Goal: Information Seeking & Learning: Learn about a topic

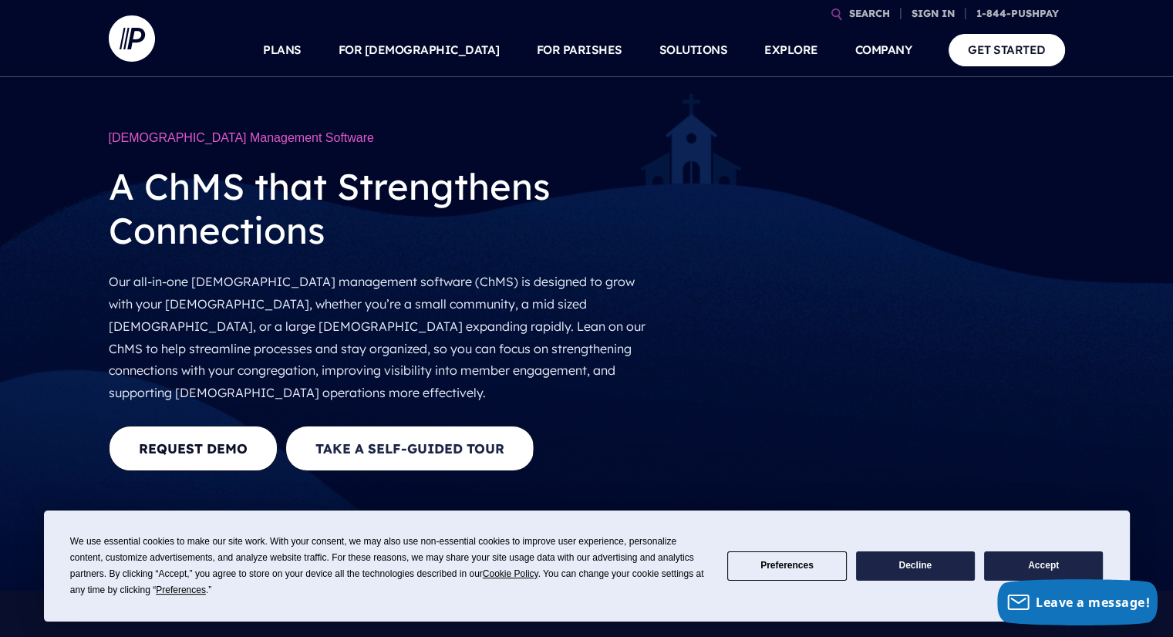
click at [373, 426] on button "Take a Self-guided Tour" at bounding box center [409, 449] width 249 height 46
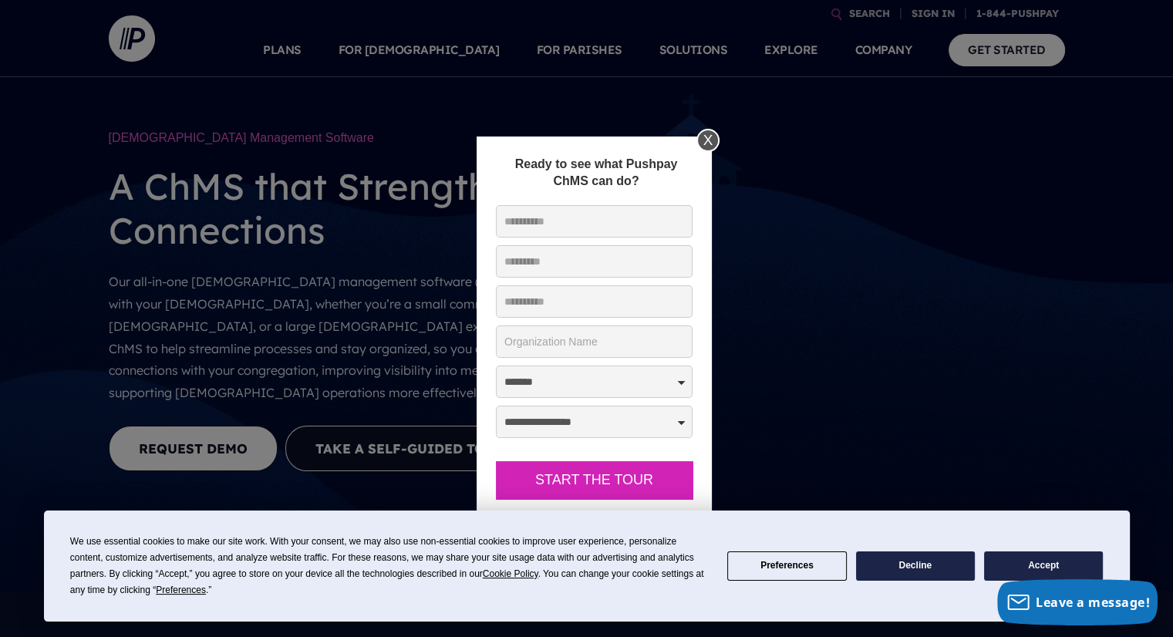
click at [716, 136] on div "X" at bounding box center [708, 140] width 23 height 23
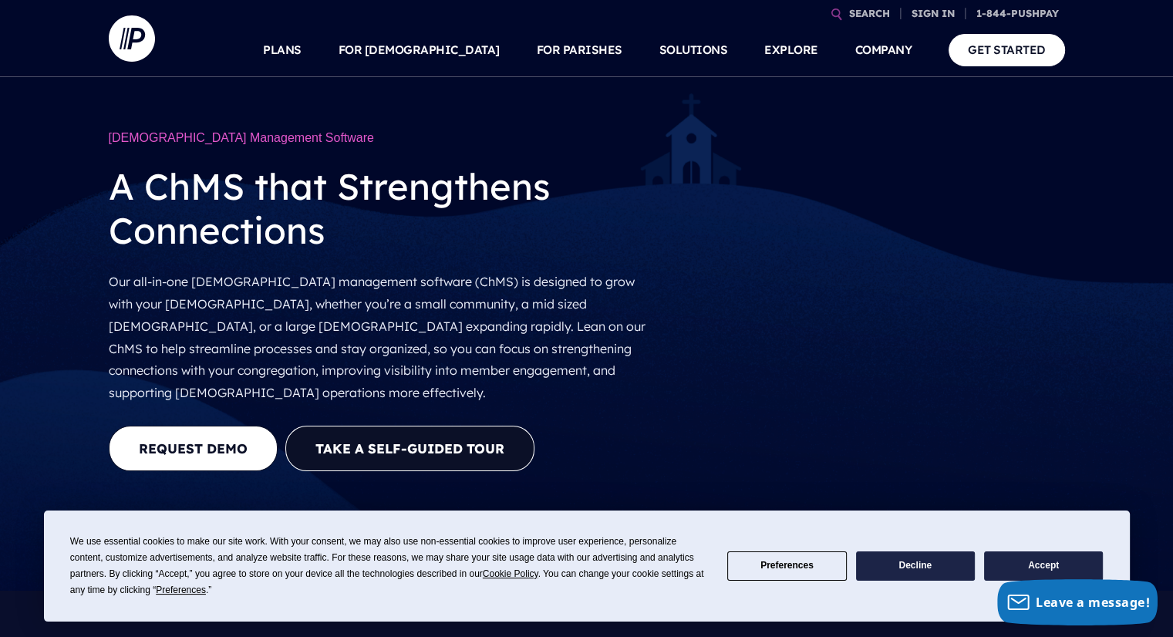
click at [1024, 559] on button "Accept" at bounding box center [1043, 567] width 119 height 30
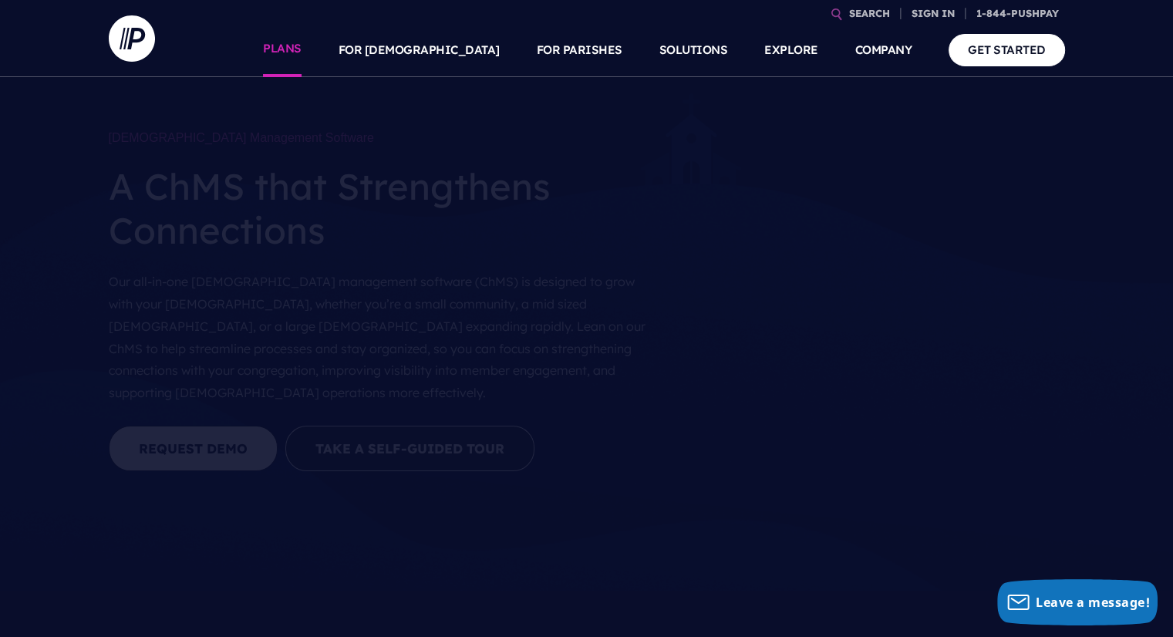
click at [302, 47] on link "PLANS" at bounding box center [282, 50] width 39 height 54
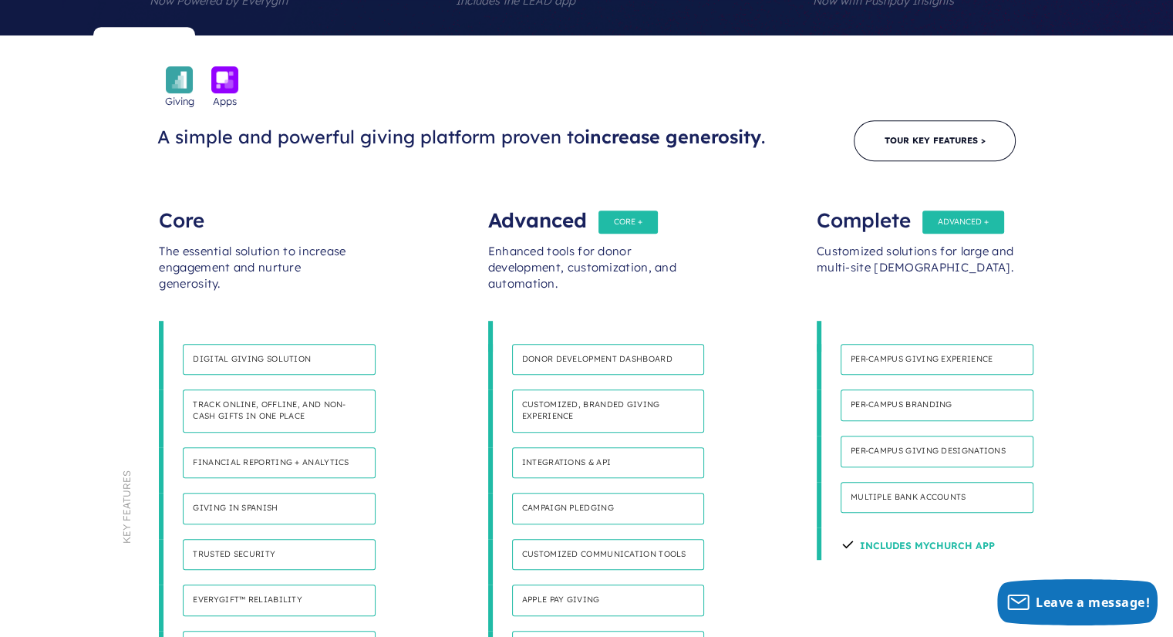
scroll to position [782, 0]
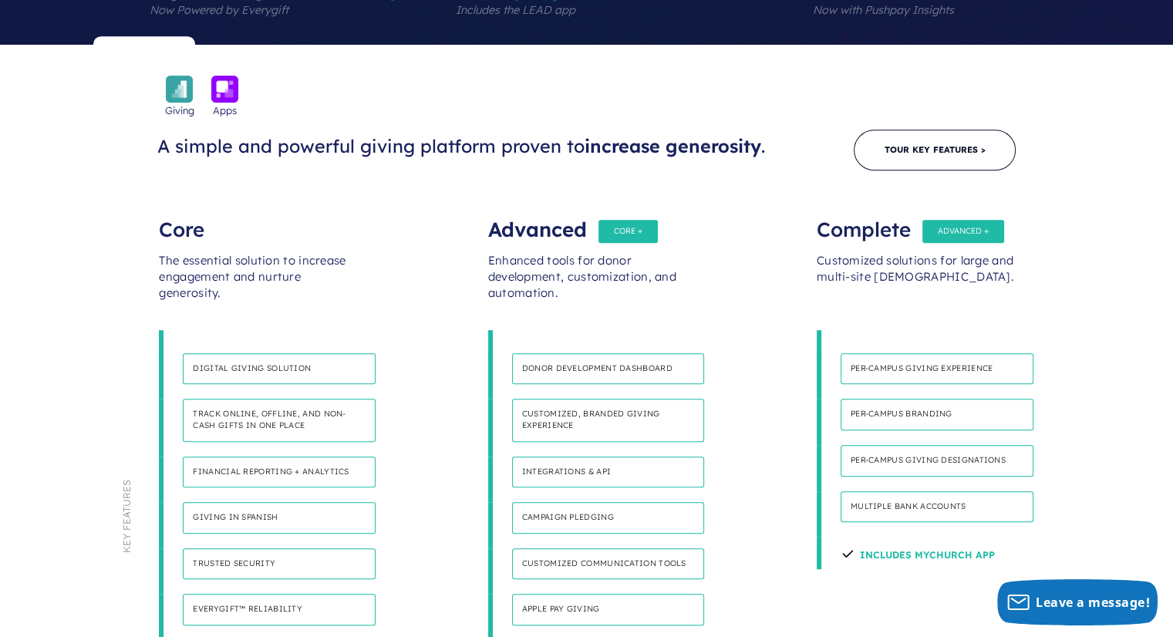
click at [270, 457] on h4 "Financial reporting + analytics" at bounding box center [279, 473] width 193 height 32
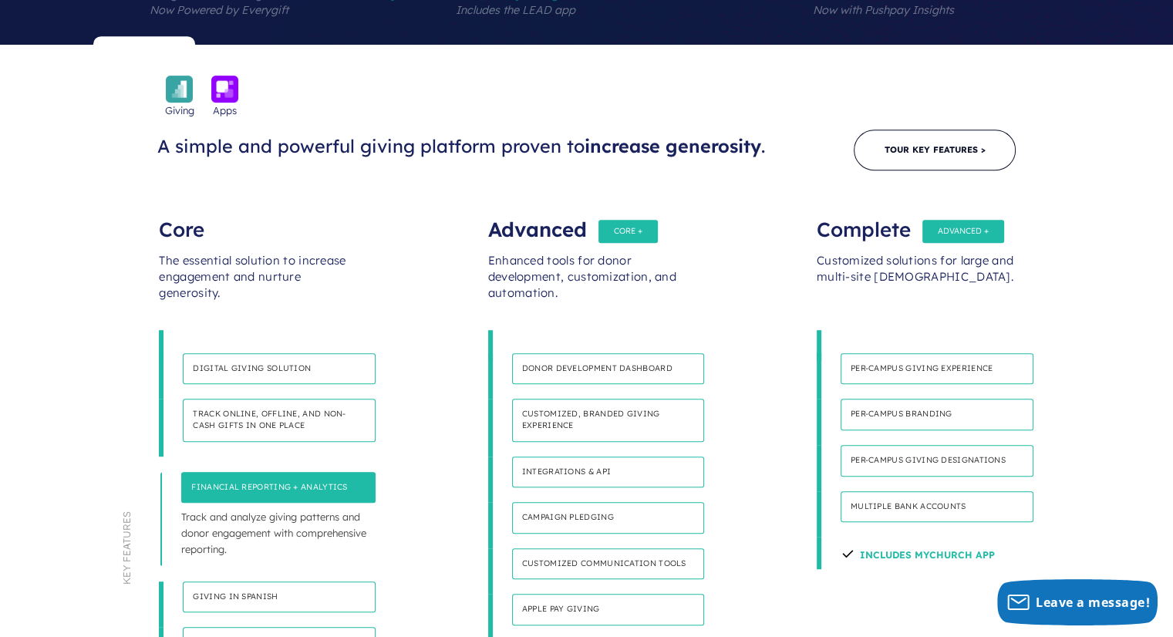
click at [270, 442] on p "Simplify gift management by managing all donations in one convenient place and …" at bounding box center [279, 448] width 193 height 12
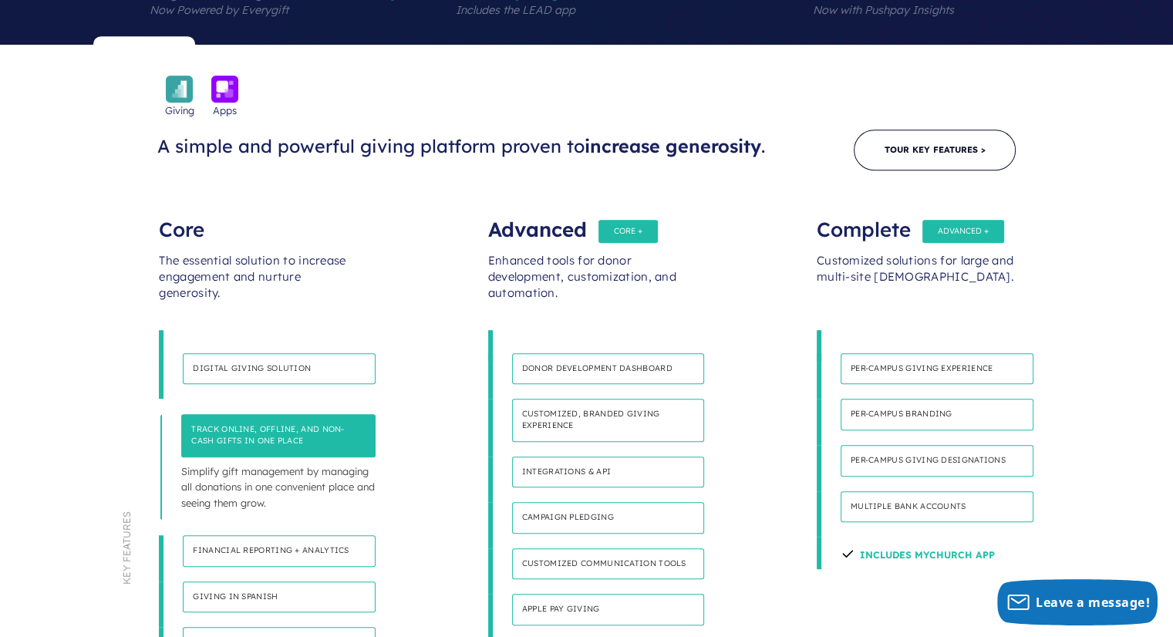
scroll to position [0, 0]
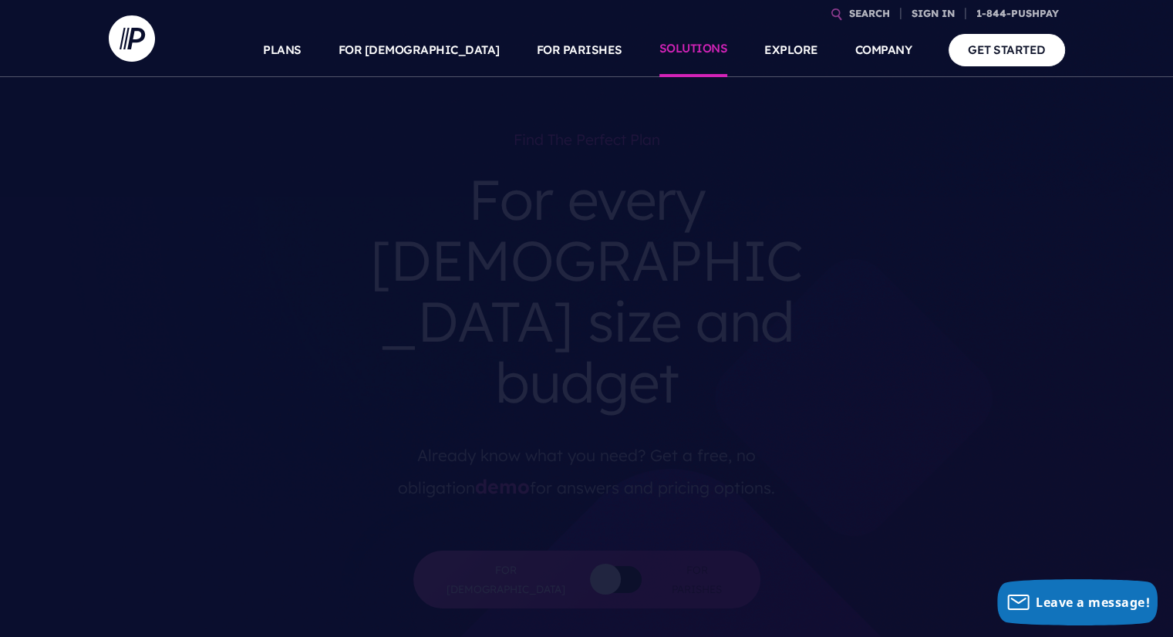
click at [701, 50] on link "SOLUTIONS" at bounding box center [694, 50] width 69 height 54
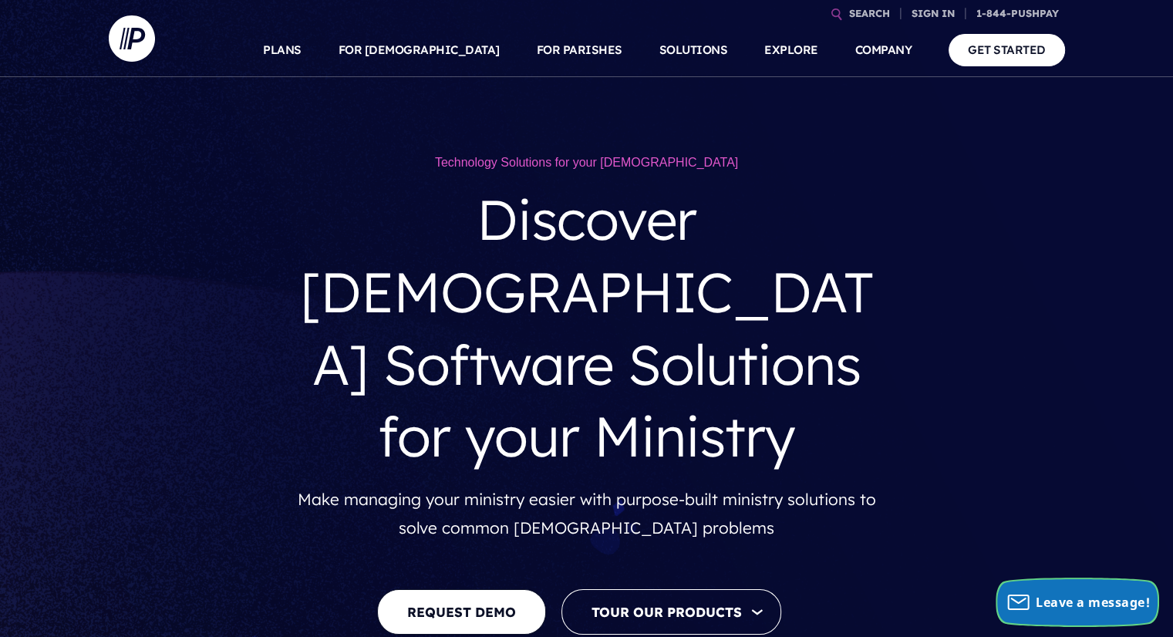
click at [1083, 599] on span "Leave a message!" at bounding box center [1093, 602] width 114 height 17
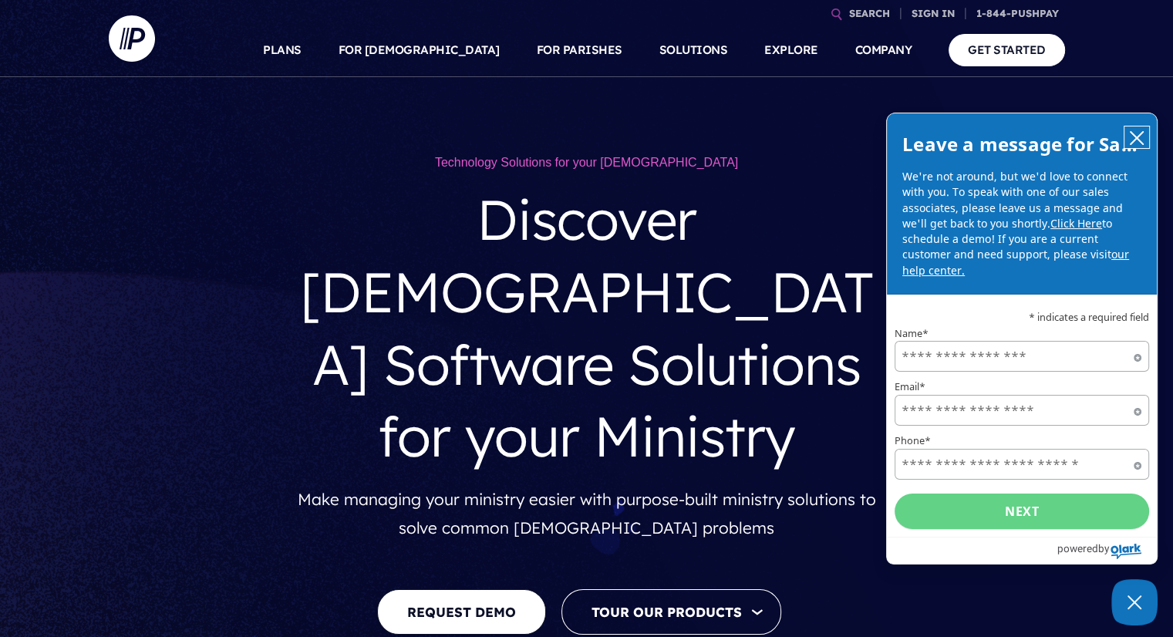
click at [1139, 136] on icon "close chatbox" at bounding box center [1137, 138] width 12 height 12
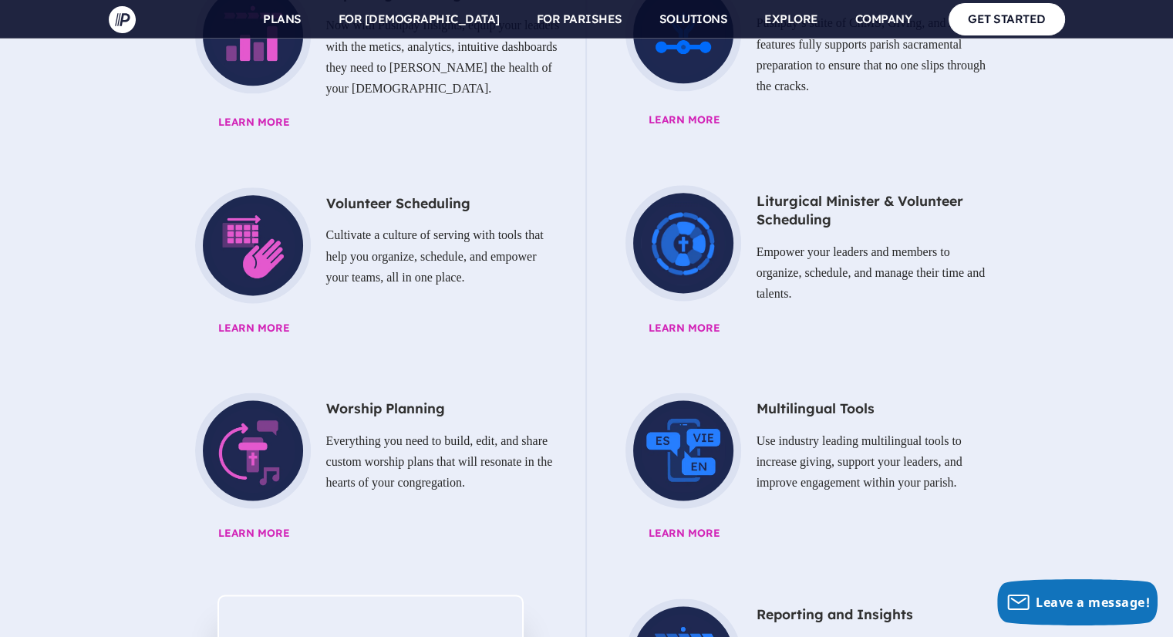
scroll to position [1960, 0]
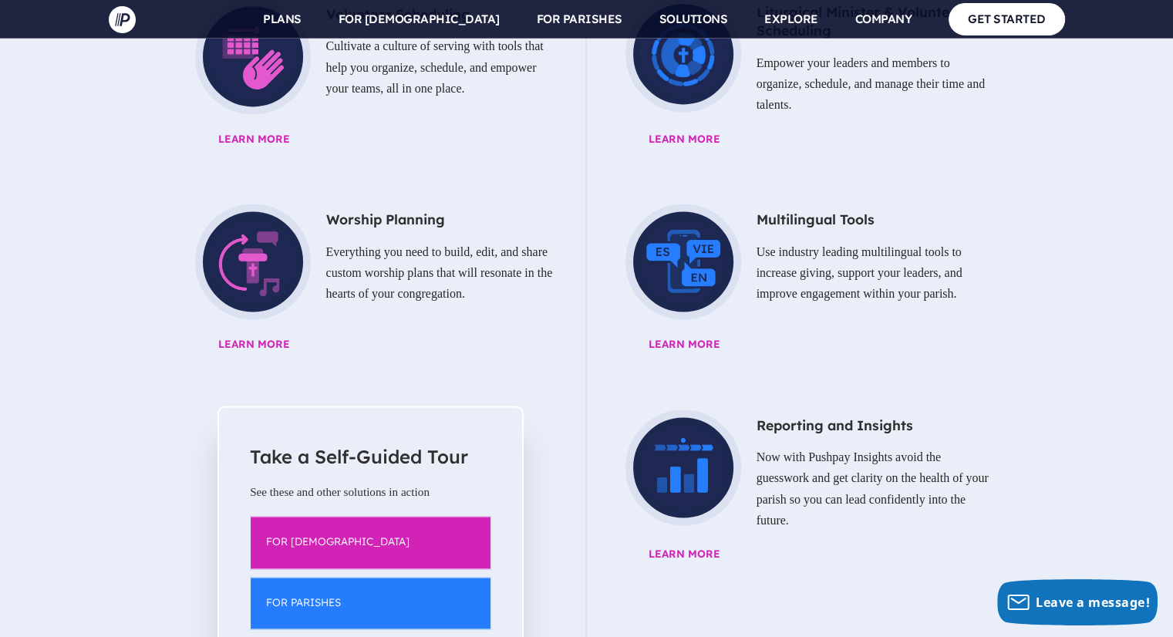
scroll to position [2218, 0]
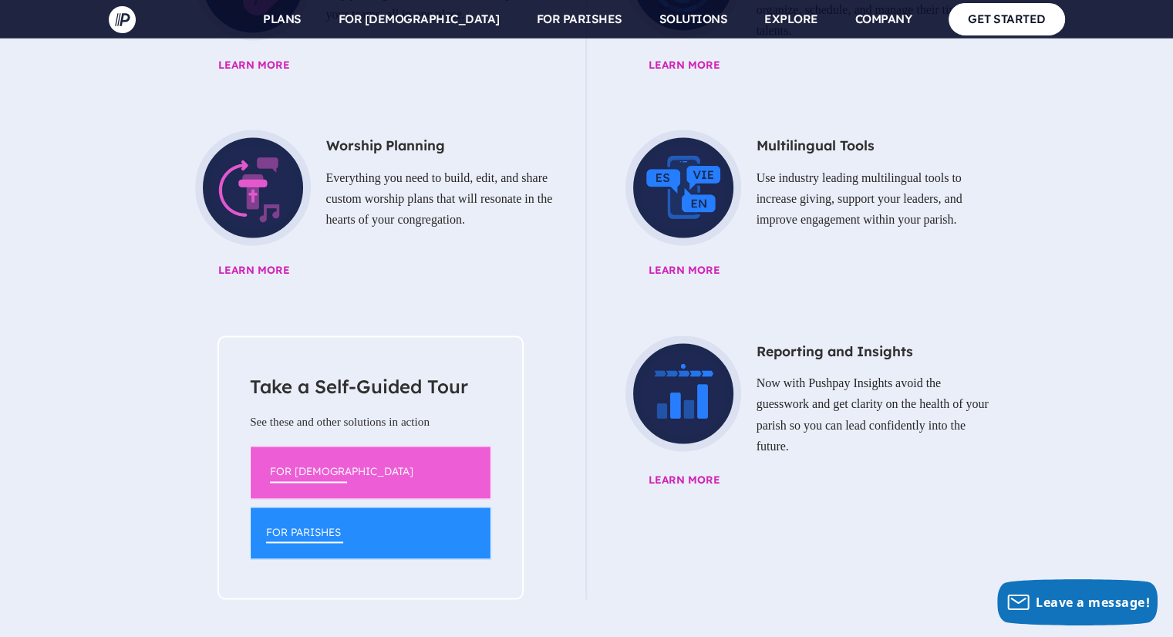
click at [315, 446] on link "FOR [DEMOGRAPHIC_DATA]" at bounding box center [370, 472] width 241 height 52
